Goal: Task Accomplishment & Management: Manage account settings

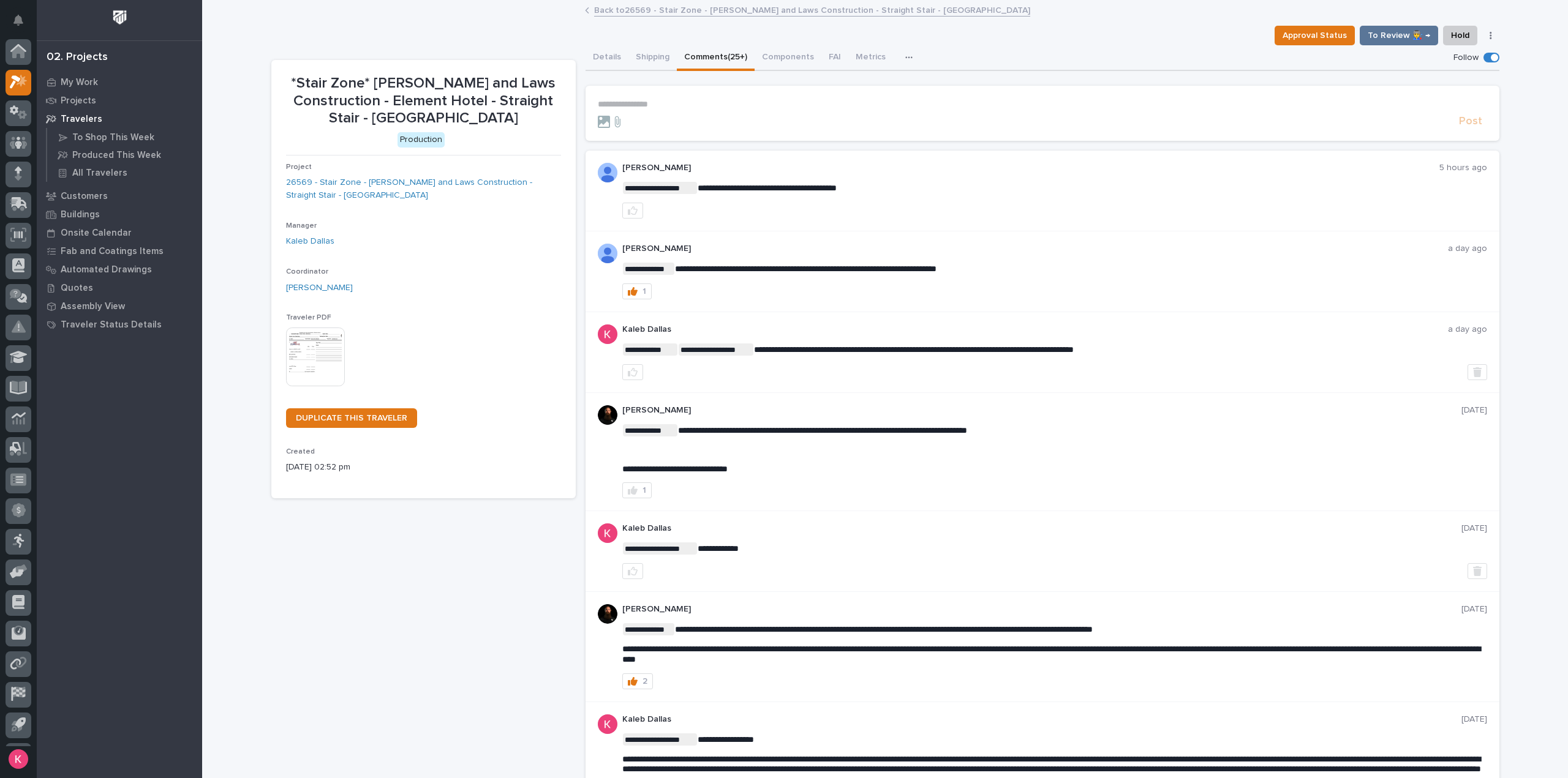
scroll to position [27, 0]
click at [11, 60] on icon at bounding box center [14, 56] width 11 height 14
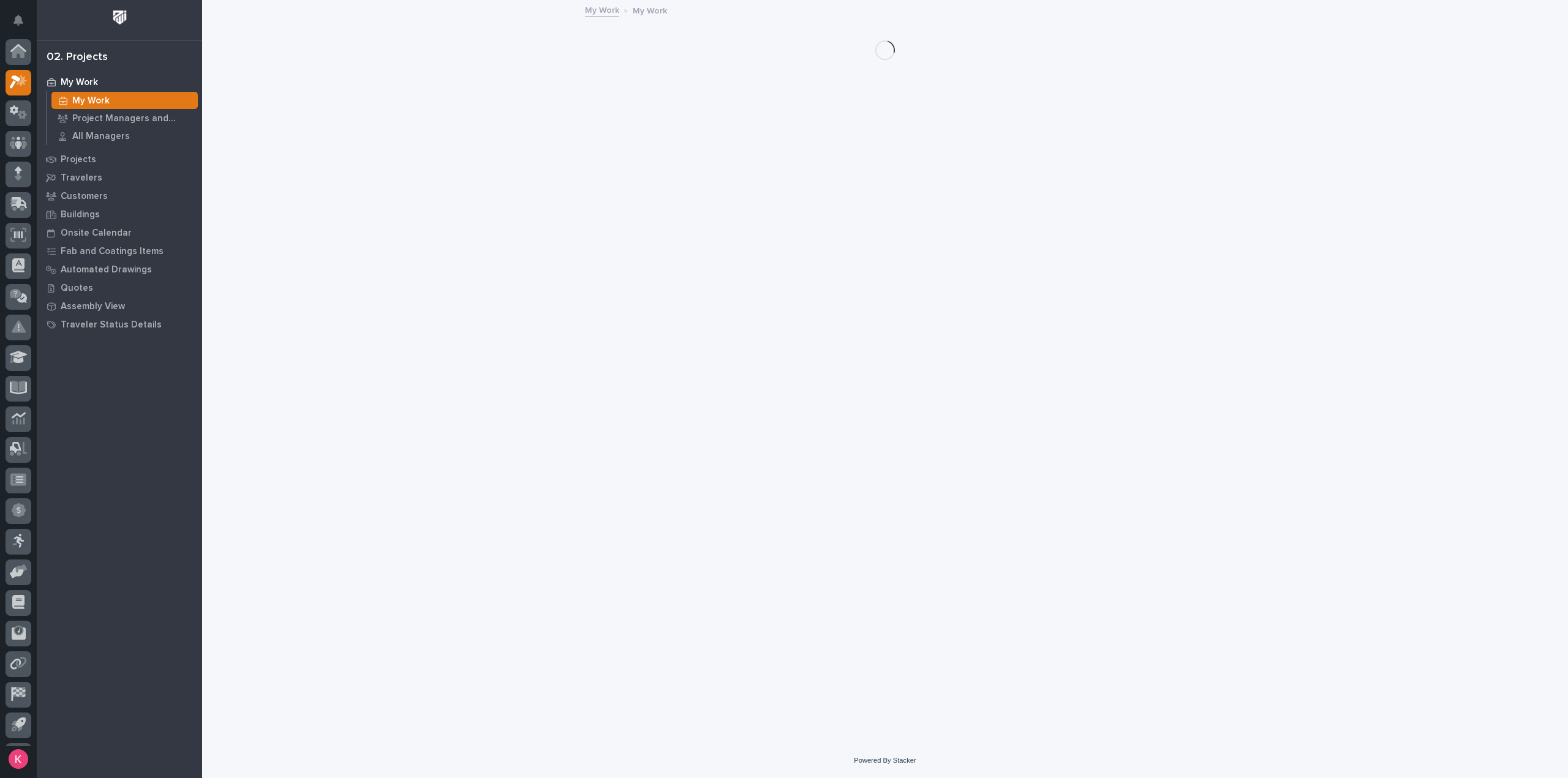
scroll to position [27, 0]
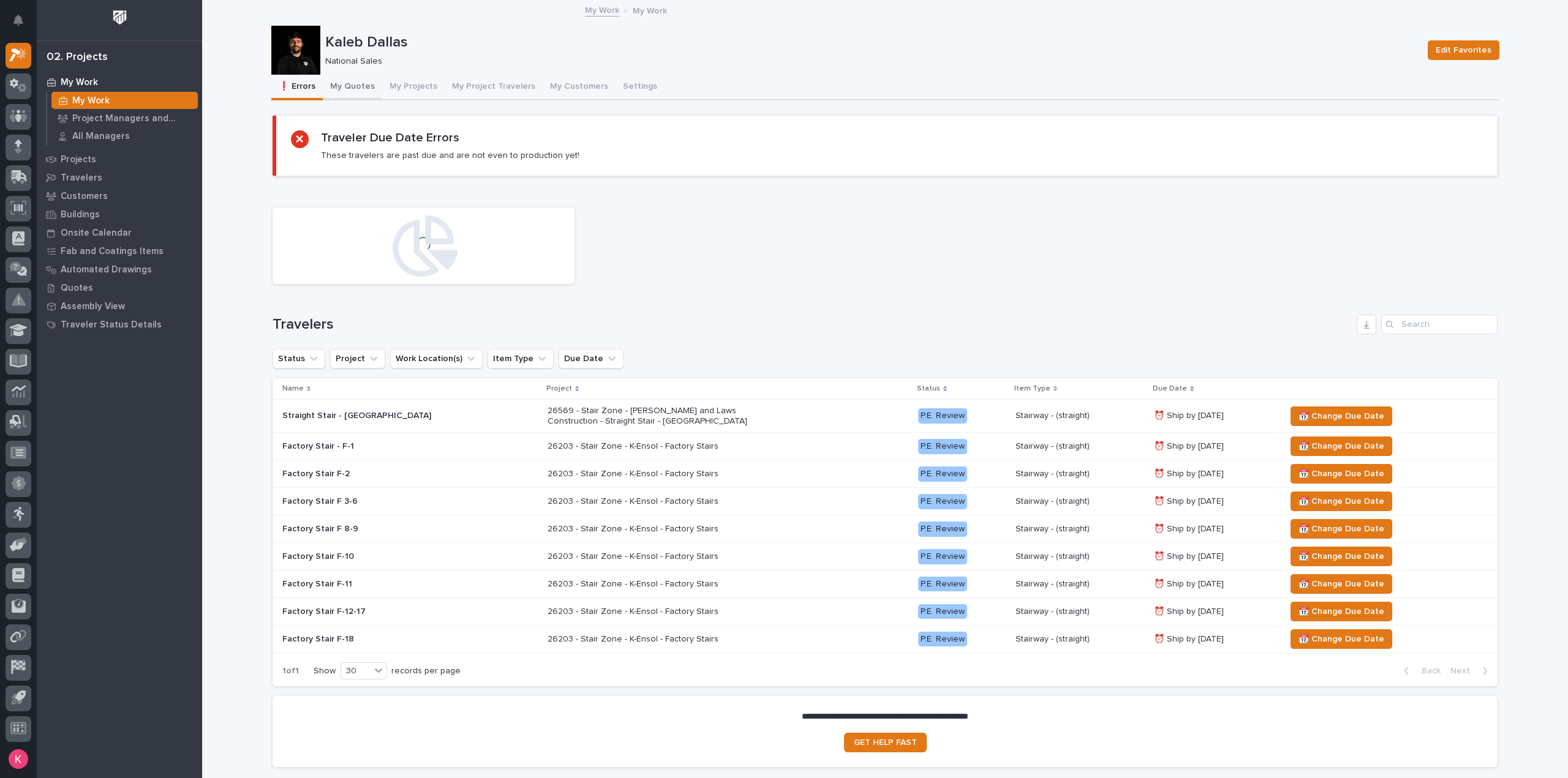
click at [362, 86] on button "My Quotes" at bounding box center [352, 87] width 60 height 26
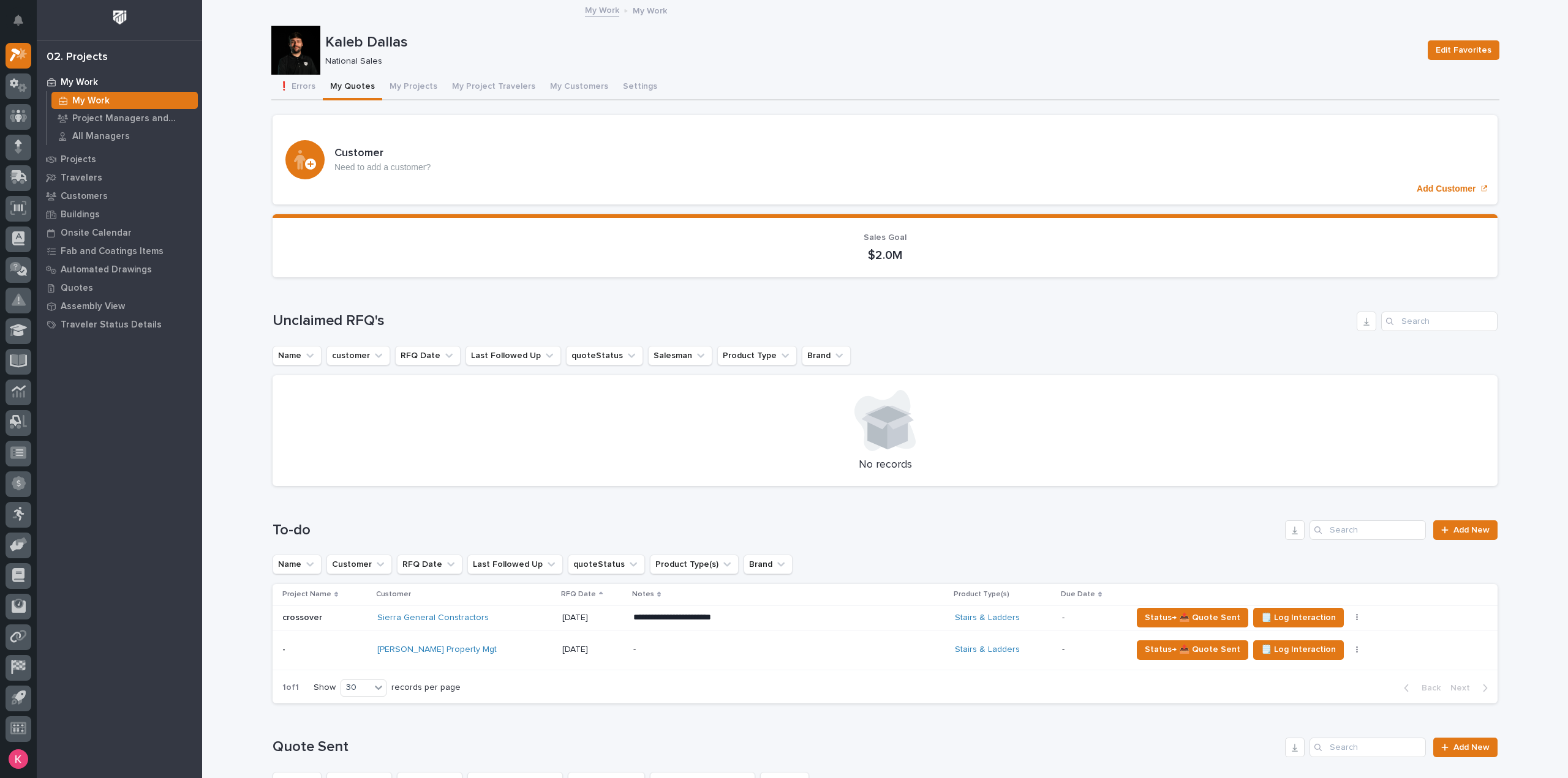
click at [687, 645] on p "-" at bounding box center [741, 650] width 214 height 11
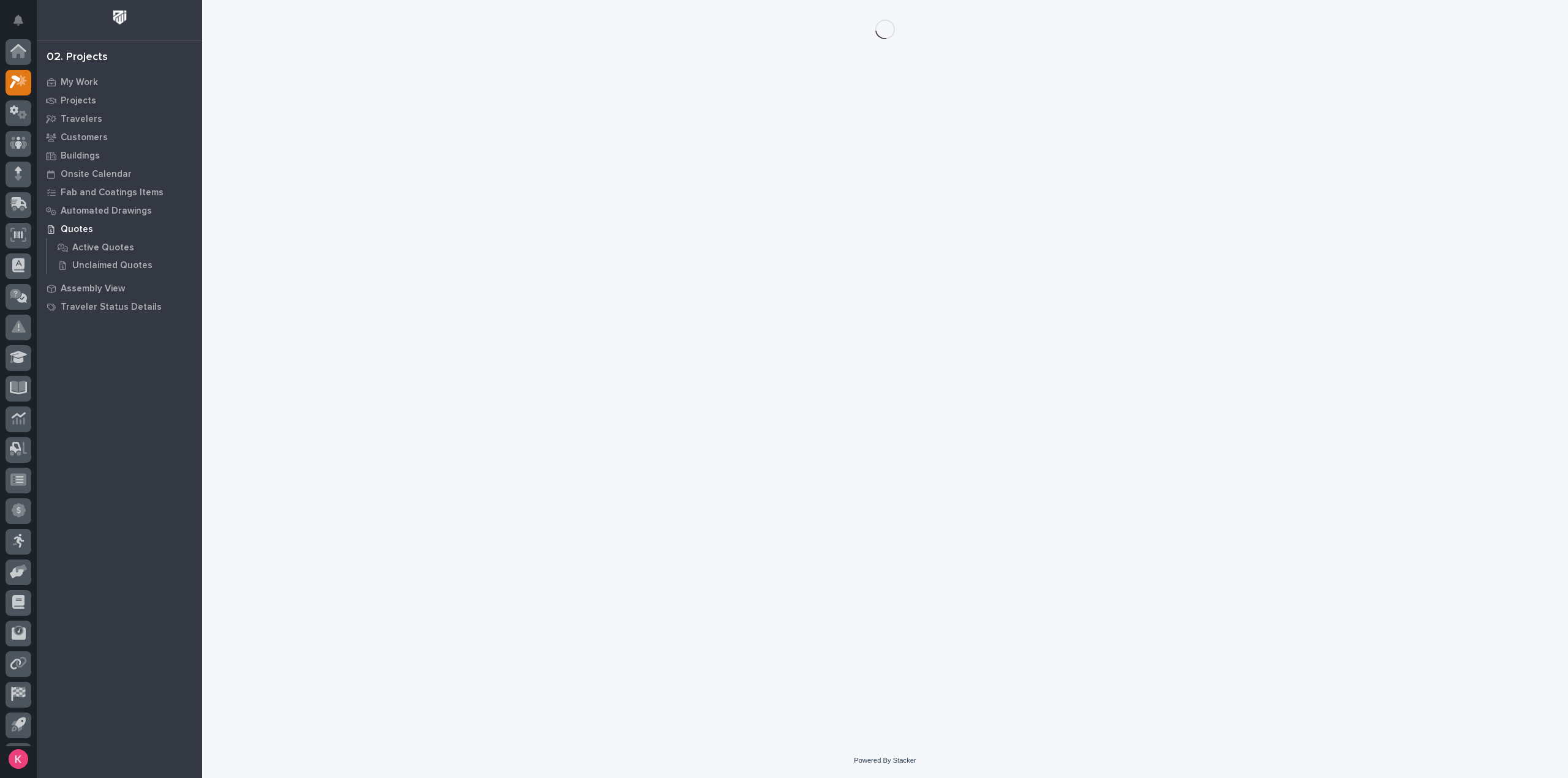
scroll to position [27, 0]
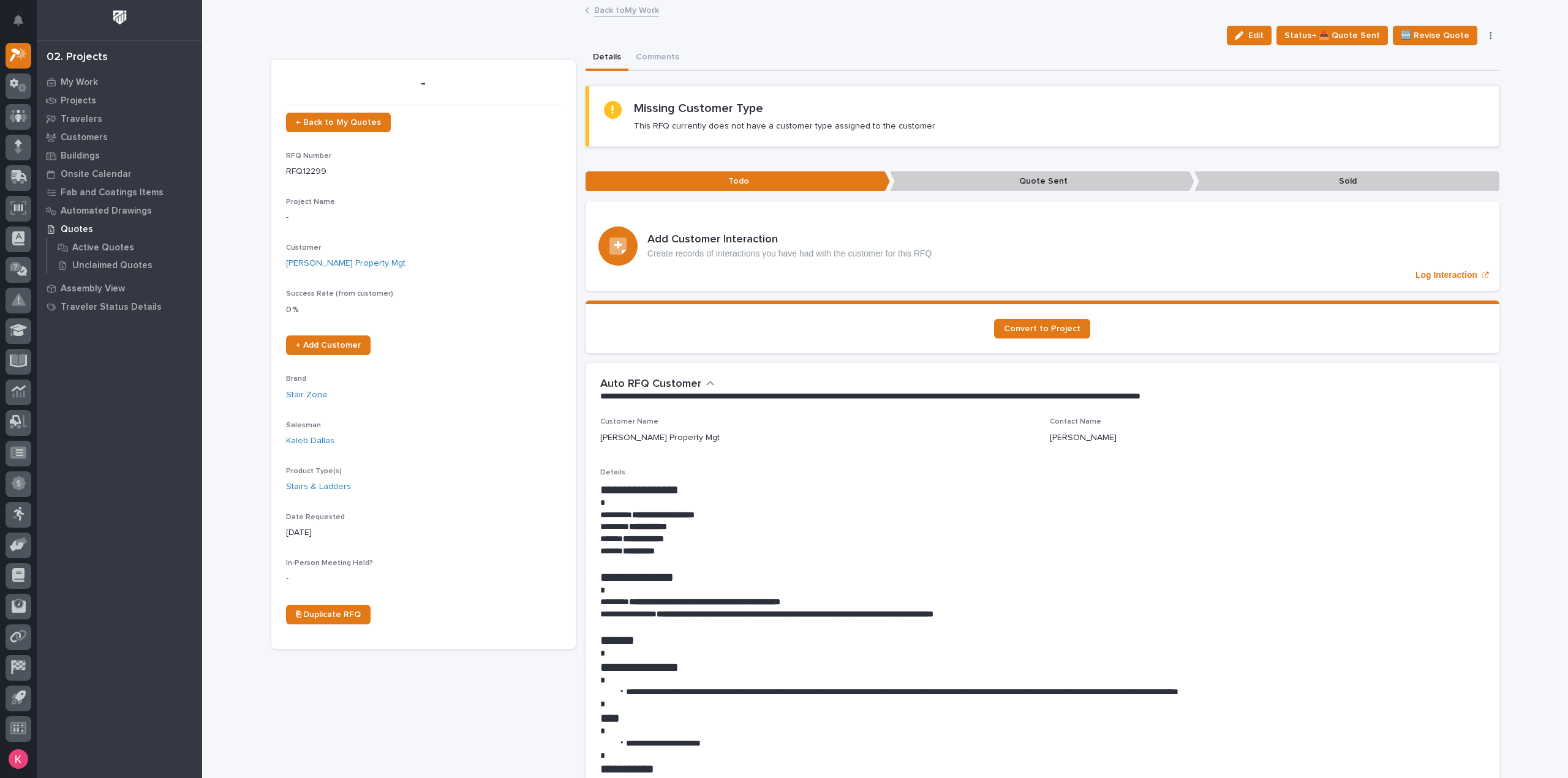
click at [1278, 33] on div "Status→ 📤 Quote Sent" at bounding box center [1330, 36] width 117 height 19
click at [1264, 37] on span "Edit" at bounding box center [1256, 35] width 15 height 11
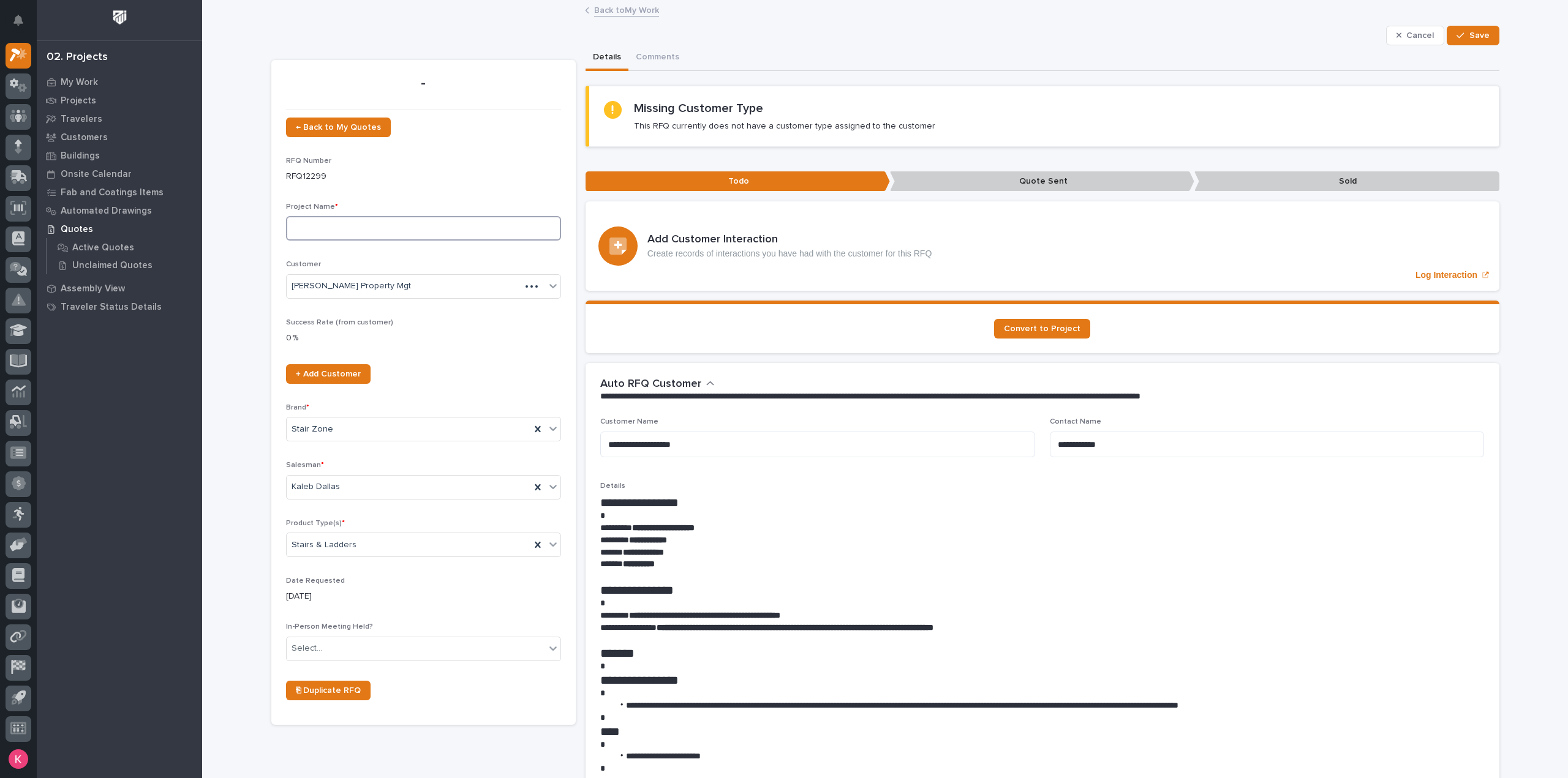
click at [379, 229] on input at bounding box center [423, 228] width 275 height 24
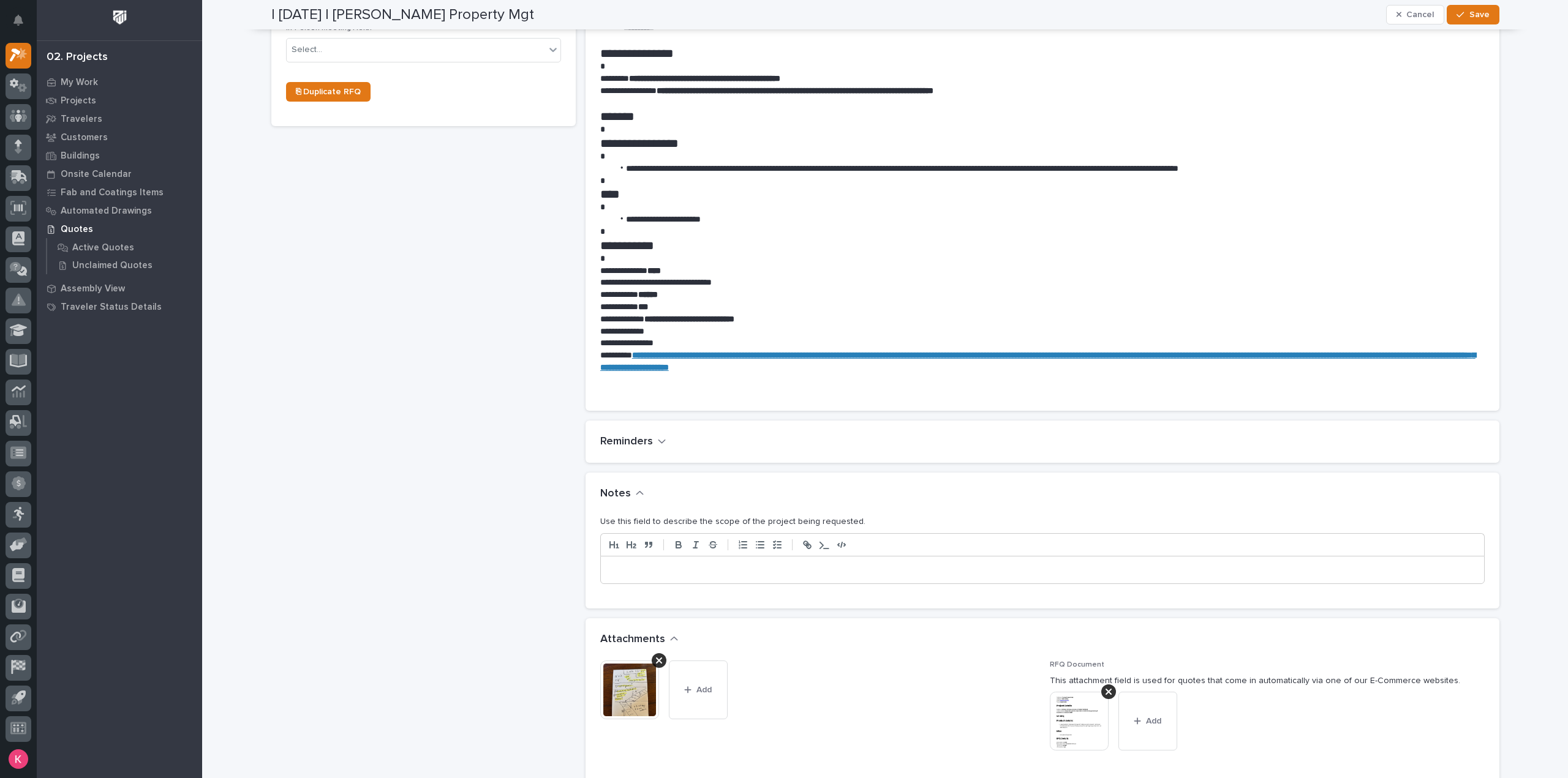
scroll to position [735, 0]
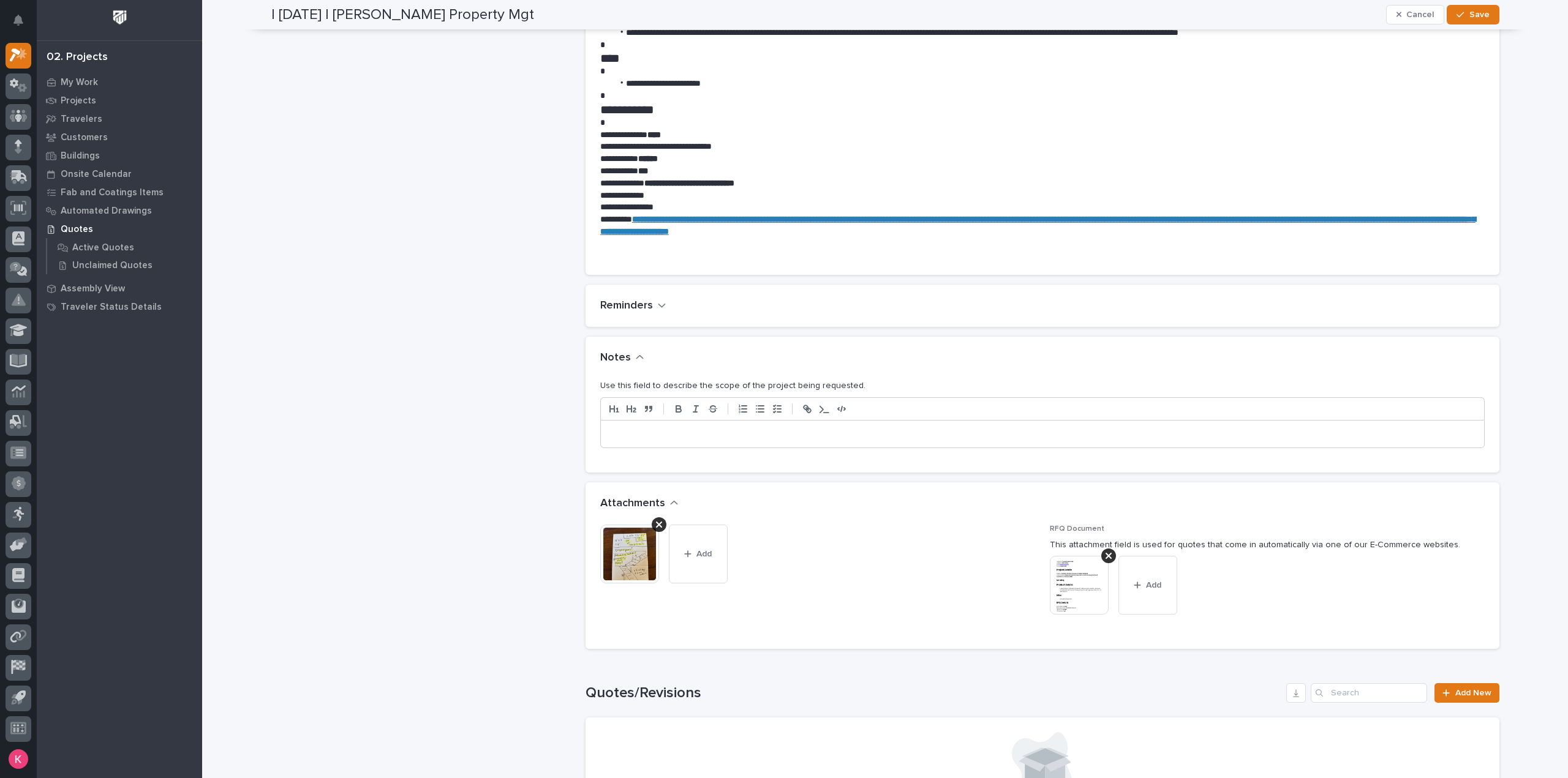
type input "Straight Stairs"
click at [725, 452] on div "Use this field to describe the scope of the project being requested." at bounding box center [1043, 418] width 884 height 78
click at [735, 441] on div at bounding box center [1042, 434] width 883 height 27
click at [1489, 14] on button "Save" at bounding box center [1473, 14] width 52 height 19
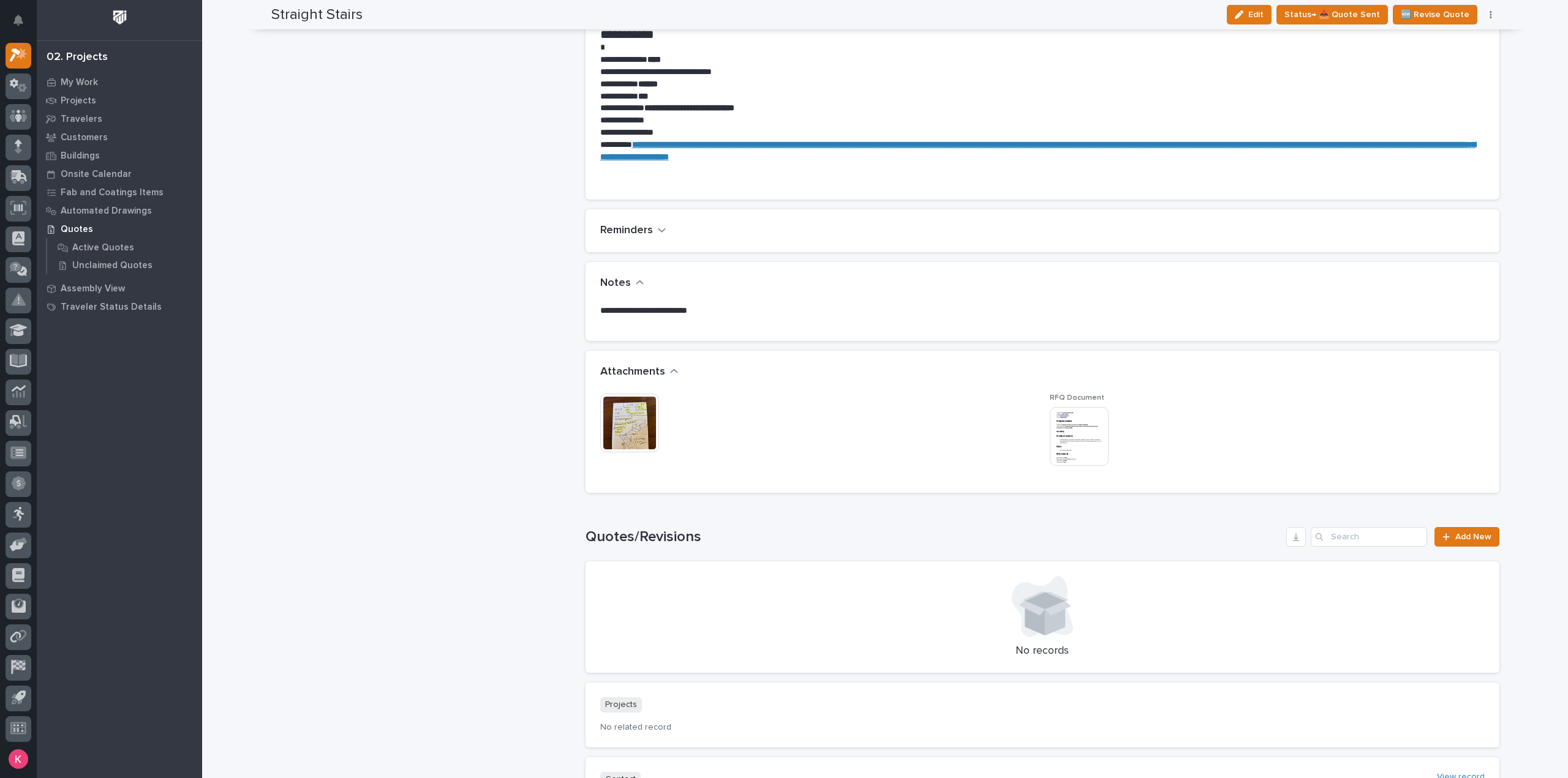
scroll to position [657, 0]
